Goal: Task Accomplishment & Management: Complete application form

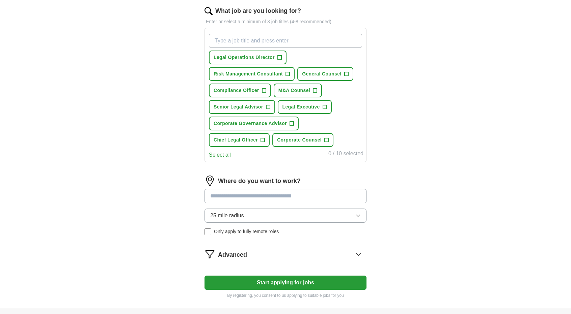
scroll to position [86, 0]
click at [359, 211] on button "25 mile radius" at bounding box center [285, 216] width 162 height 14
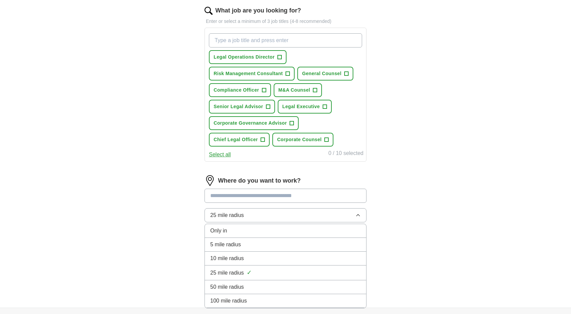
click at [358, 212] on button "25 mile radius" at bounding box center [285, 216] width 162 height 14
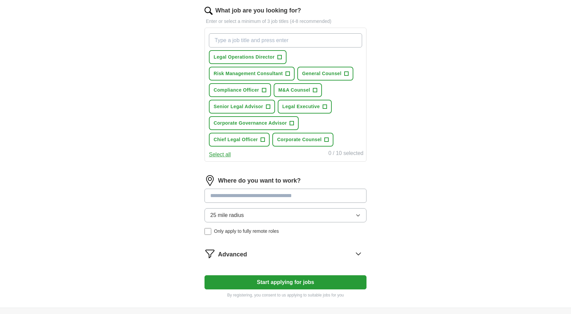
click at [248, 194] on input at bounding box center [285, 196] width 162 height 14
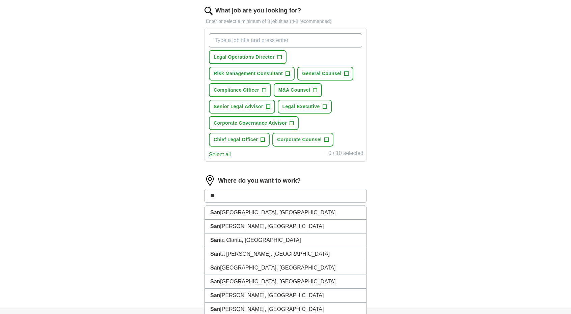
type input "*"
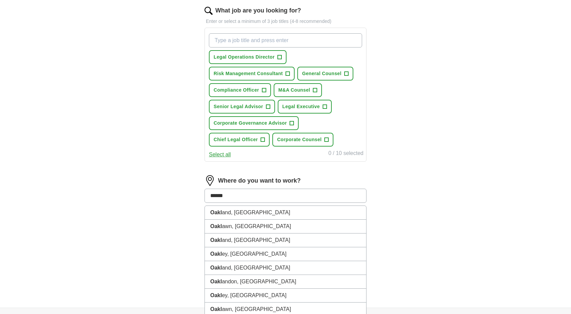
type input "*******"
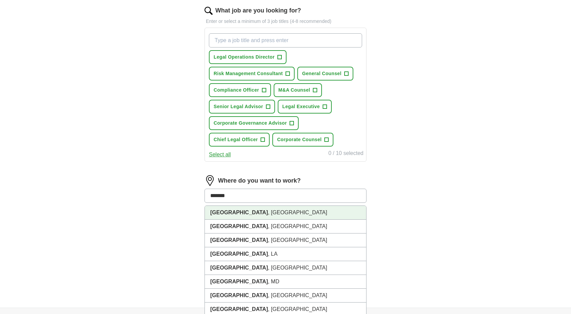
click at [219, 213] on strong "[GEOGRAPHIC_DATA]" at bounding box center [239, 213] width 58 height 6
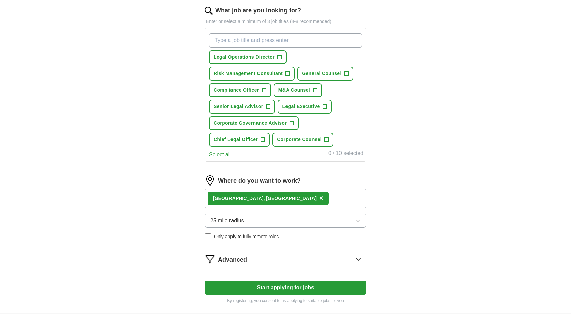
click at [360, 218] on icon "button" at bounding box center [357, 220] width 5 height 5
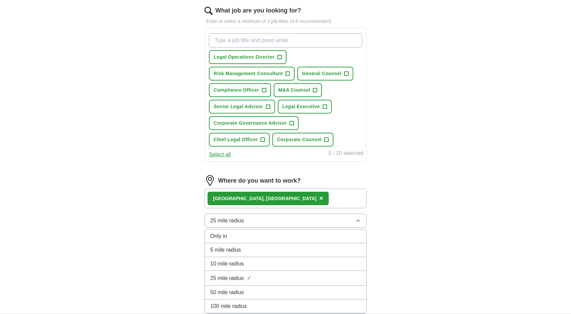
click at [293, 289] on div "50 mile radius" at bounding box center [285, 293] width 150 height 8
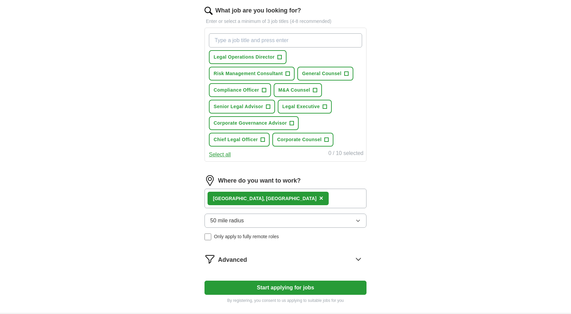
click at [356, 257] on icon at bounding box center [358, 259] width 11 height 11
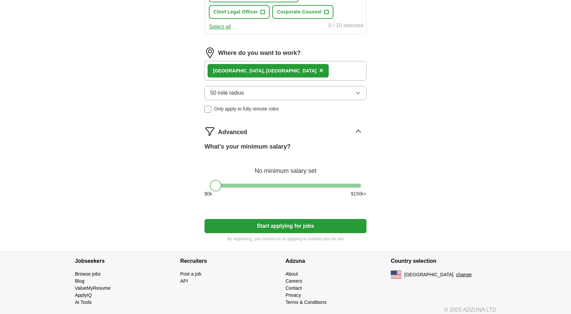
scroll to position [218, 0]
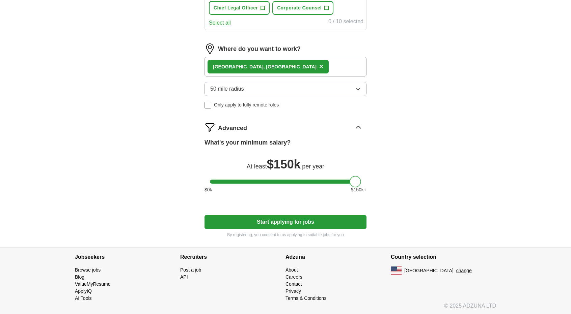
drag, startPoint x: 215, startPoint y: 181, endPoint x: 360, endPoint y: 170, distance: 145.2
click at [360, 170] on div "What's your minimum salary? At least $ 150k per year $ 0 k $ 150 k+" at bounding box center [285, 168] width 162 height 61
click at [398, 154] on div "ApplyIQ Let ApplyIQ do the hard work of searching and applying for jobs. Just t…" at bounding box center [286, 25] width 432 height 445
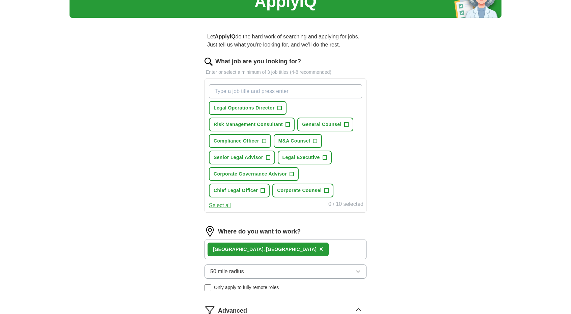
scroll to position [0, 0]
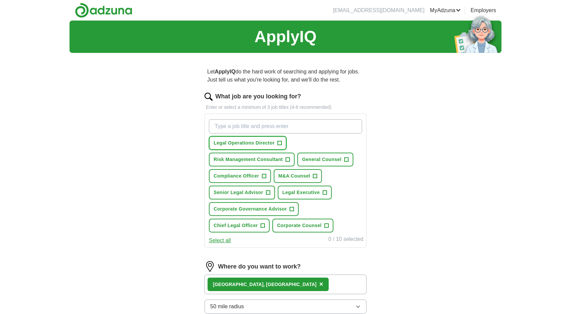
click at [280, 143] on span "+" at bounding box center [279, 143] width 4 height 5
click at [346, 160] on span "+" at bounding box center [346, 159] width 4 height 5
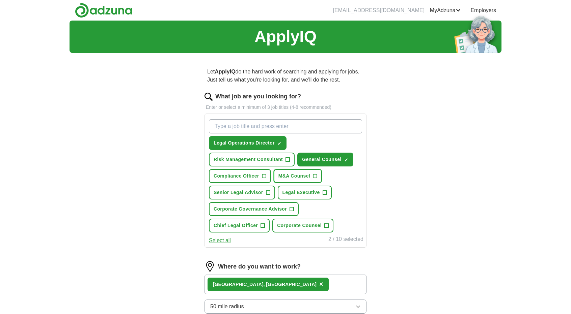
click at [315, 174] on span "+" at bounding box center [315, 176] width 4 height 5
click at [263, 175] on span "+" at bounding box center [264, 176] width 4 height 5
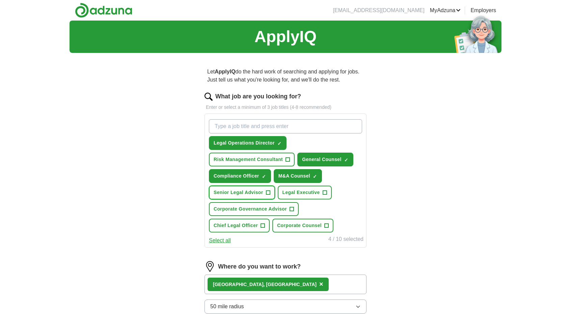
click at [266, 192] on span "+" at bounding box center [268, 192] width 4 height 5
click at [325, 191] on span "+" at bounding box center [325, 192] width 4 height 5
click at [291, 207] on span "+" at bounding box center [292, 209] width 4 height 5
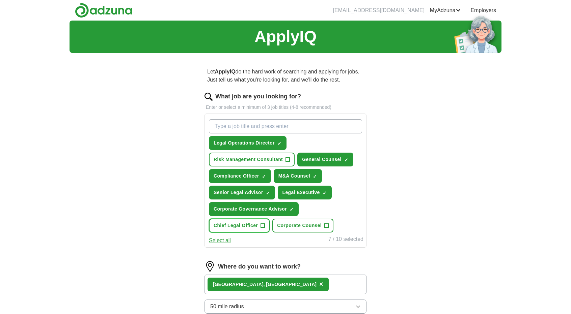
click at [265, 223] on span "+" at bounding box center [263, 225] width 4 height 5
